Goal: Find contact information: Find contact information

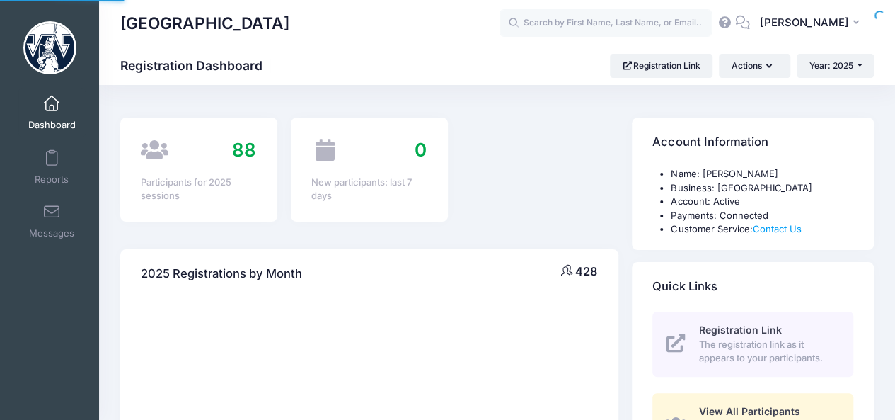
select select
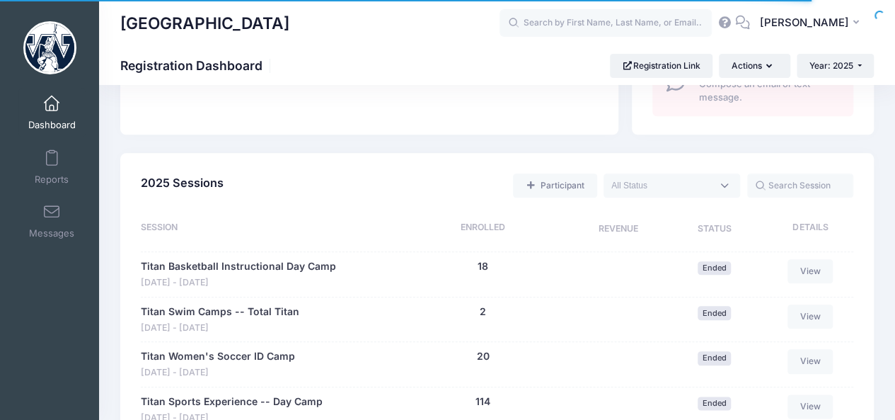
scroll to position [599, 0]
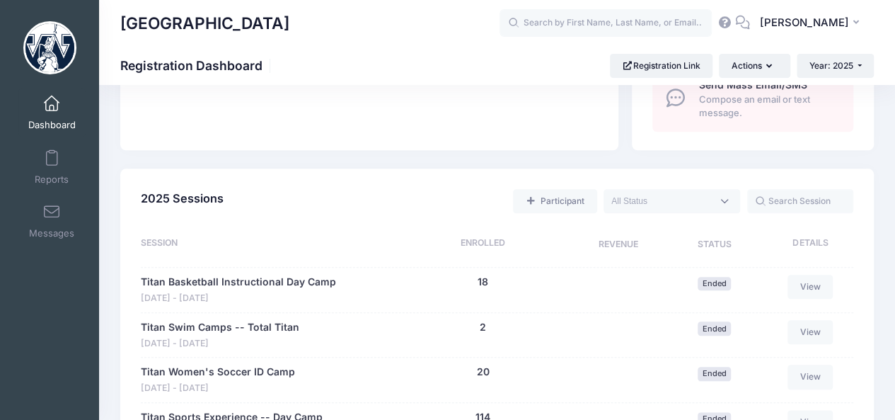
click at [52, 104] on span at bounding box center [52, 104] width 0 height 16
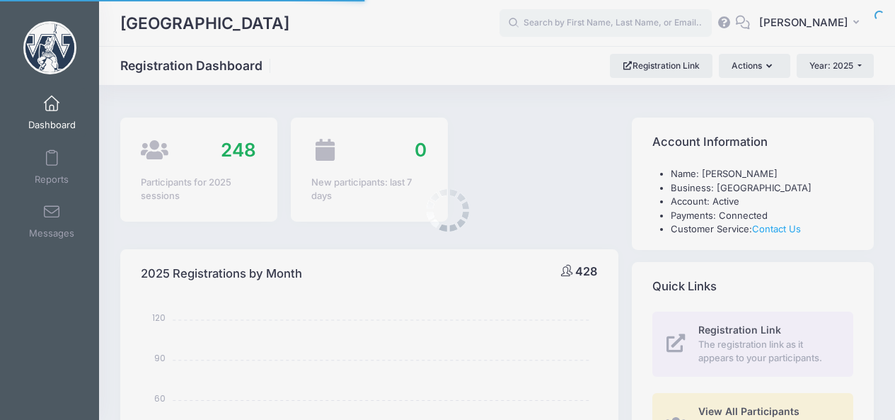
select select
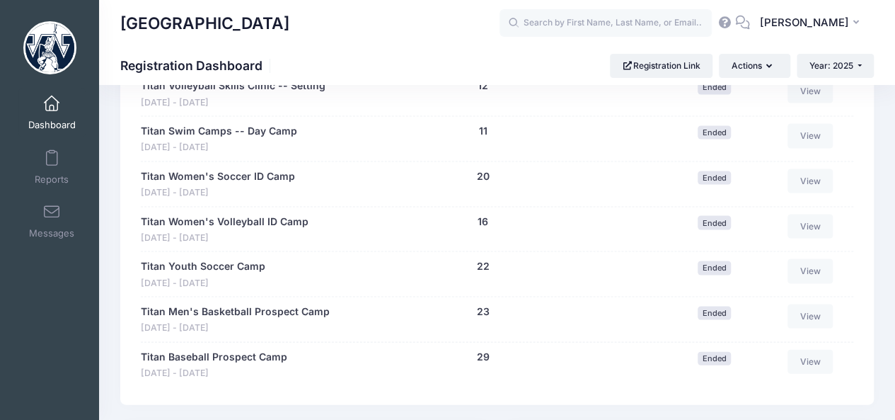
scroll to position [1352, 0]
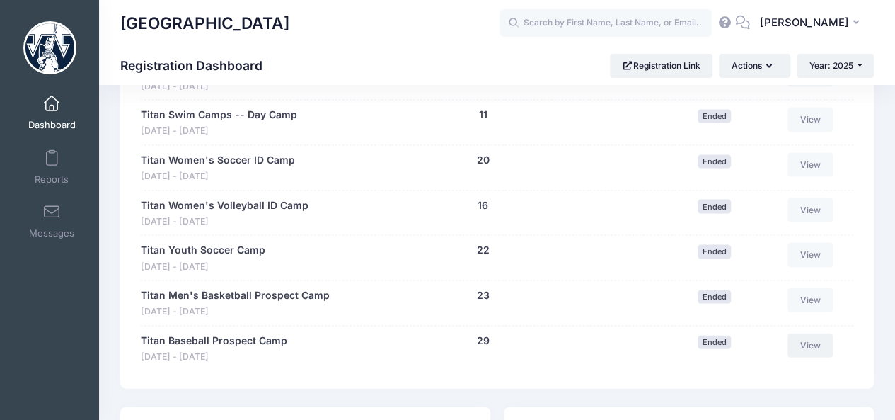
click at [814, 339] on link "View" at bounding box center [810, 345] width 45 height 24
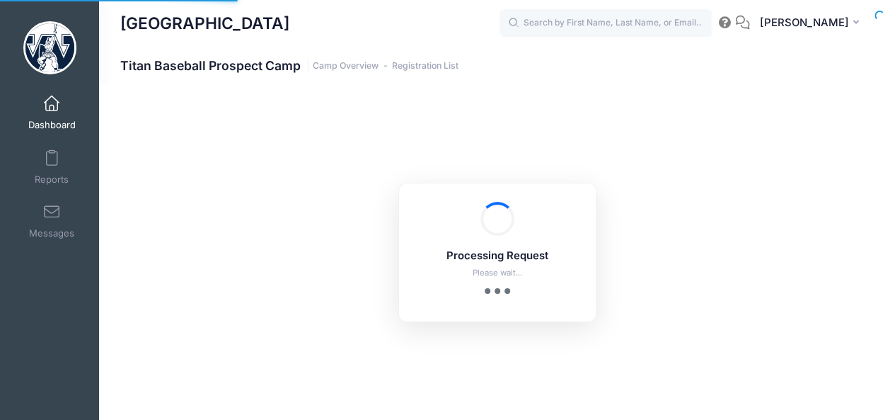
select select "10"
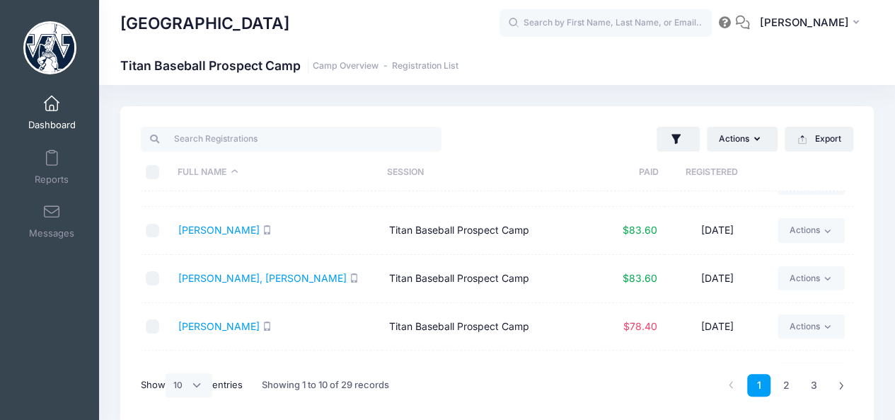
scroll to position [304, 0]
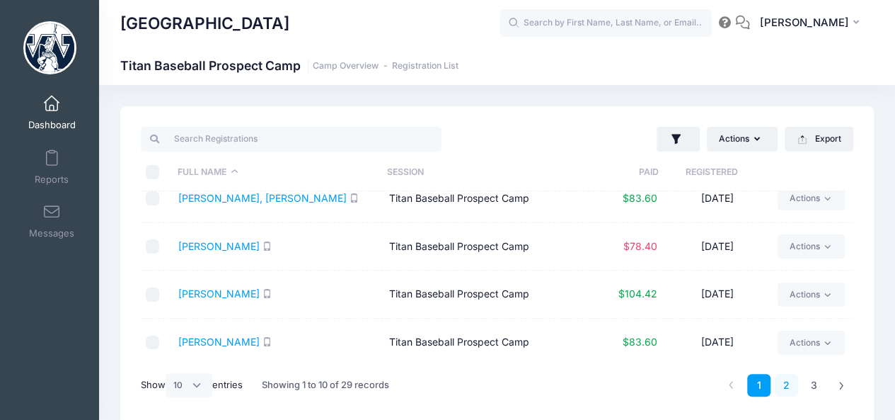
click at [785, 390] on link "2" at bounding box center [786, 385] width 23 height 23
click at [224, 199] on link "Rawlings, Elijah" at bounding box center [218, 198] width 81 height 12
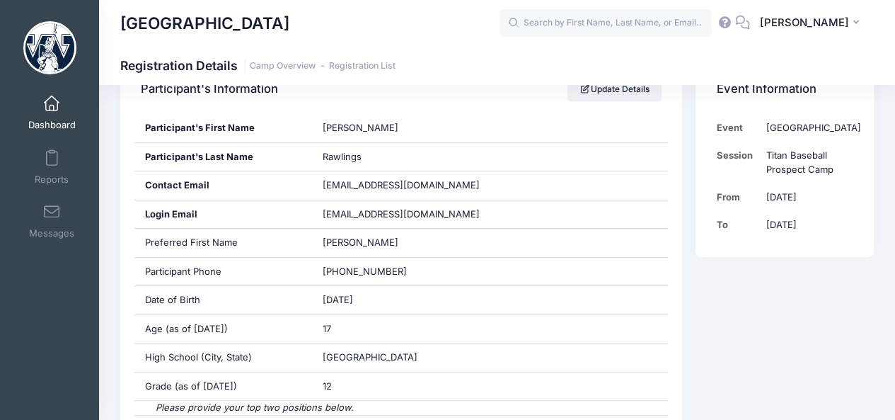
scroll to position [292, 0]
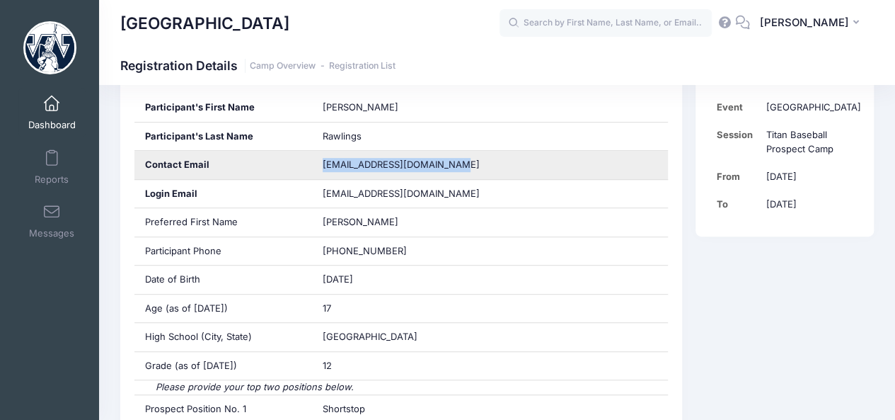
drag, startPoint x: 452, startPoint y: 161, endPoint x: 316, endPoint y: 158, distance: 135.2
click at [316, 158] on div "[EMAIL_ADDRESS][DOMAIN_NAME]" at bounding box center [490, 165] width 356 height 28
copy span "[EMAIL_ADDRESS][DOMAIN_NAME]"
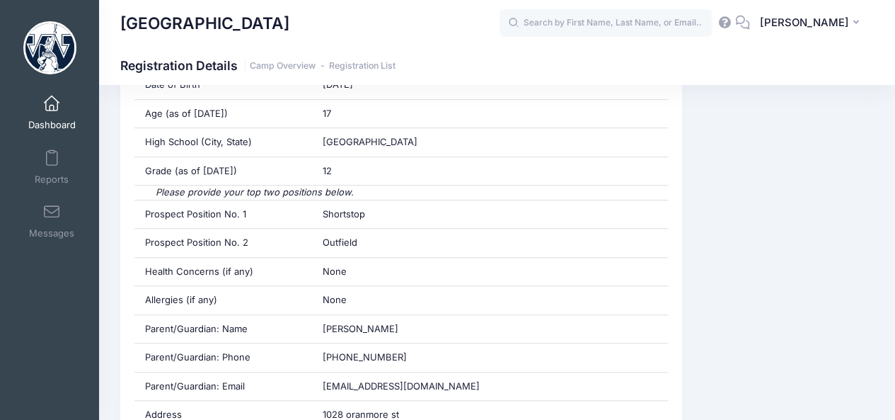
scroll to position [529, 0]
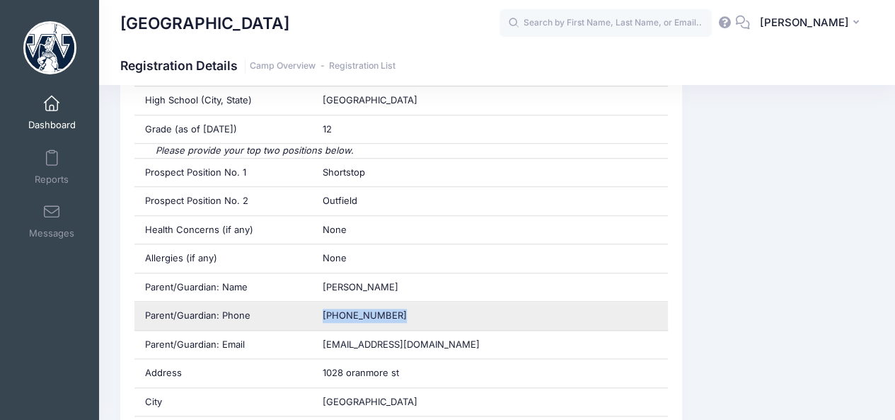
drag, startPoint x: 391, startPoint y: 314, endPoint x: 319, endPoint y: 311, distance: 72.2
click at [319, 311] on div "[PHONE_NUMBER]" at bounding box center [490, 316] width 356 height 28
copy span "[PHONE_NUMBER]"
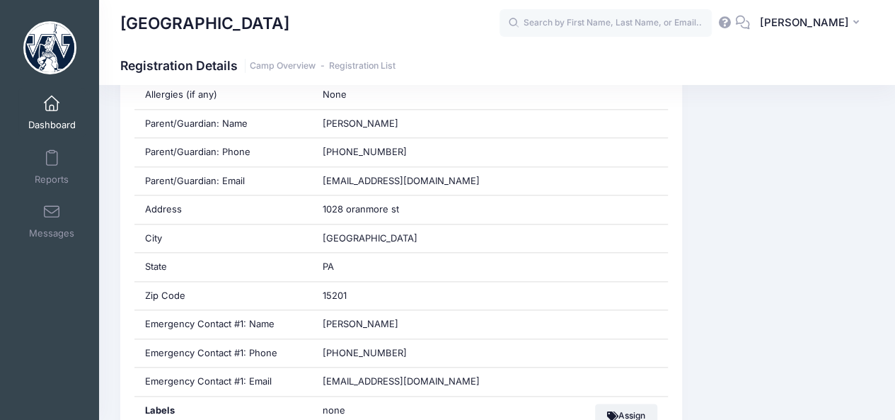
scroll to position [698, 0]
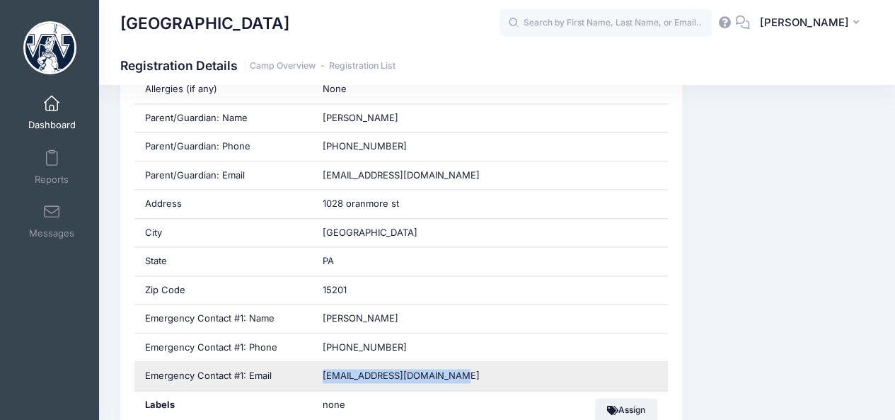
drag, startPoint x: 457, startPoint y: 364, endPoint x: 316, endPoint y: 369, distance: 140.9
click at [316, 369] on div "[EMAIL_ADDRESS][DOMAIN_NAME]" at bounding box center [490, 376] width 356 height 28
copy span "[EMAIL_ADDRESS][DOMAIN_NAME]"
